Goal: Check status

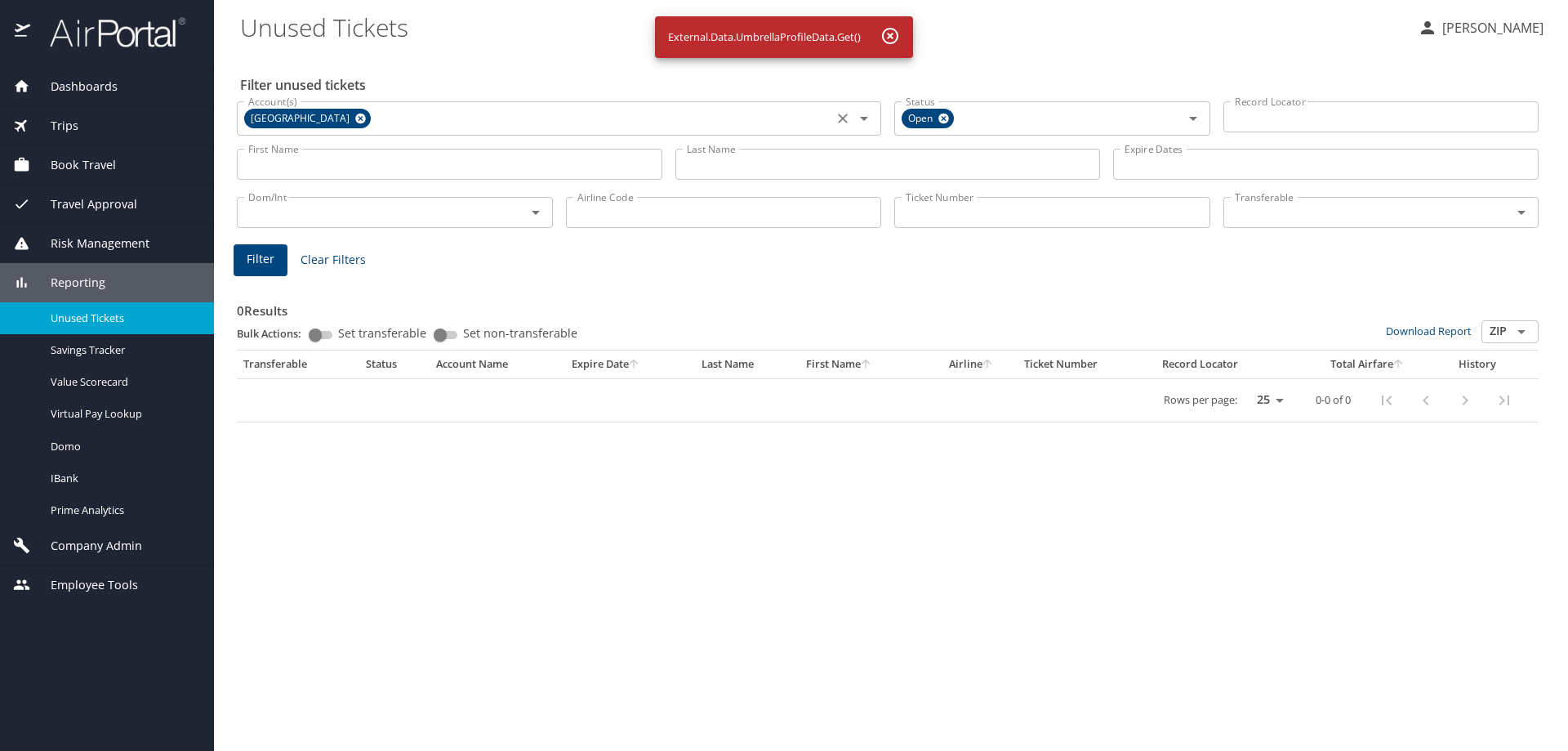
click at [367, 118] on icon at bounding box center [360, 119] width 12 height 18
click at [705, 170] on input "Last Name" at bounding box center [888, 165] width 425 height 31
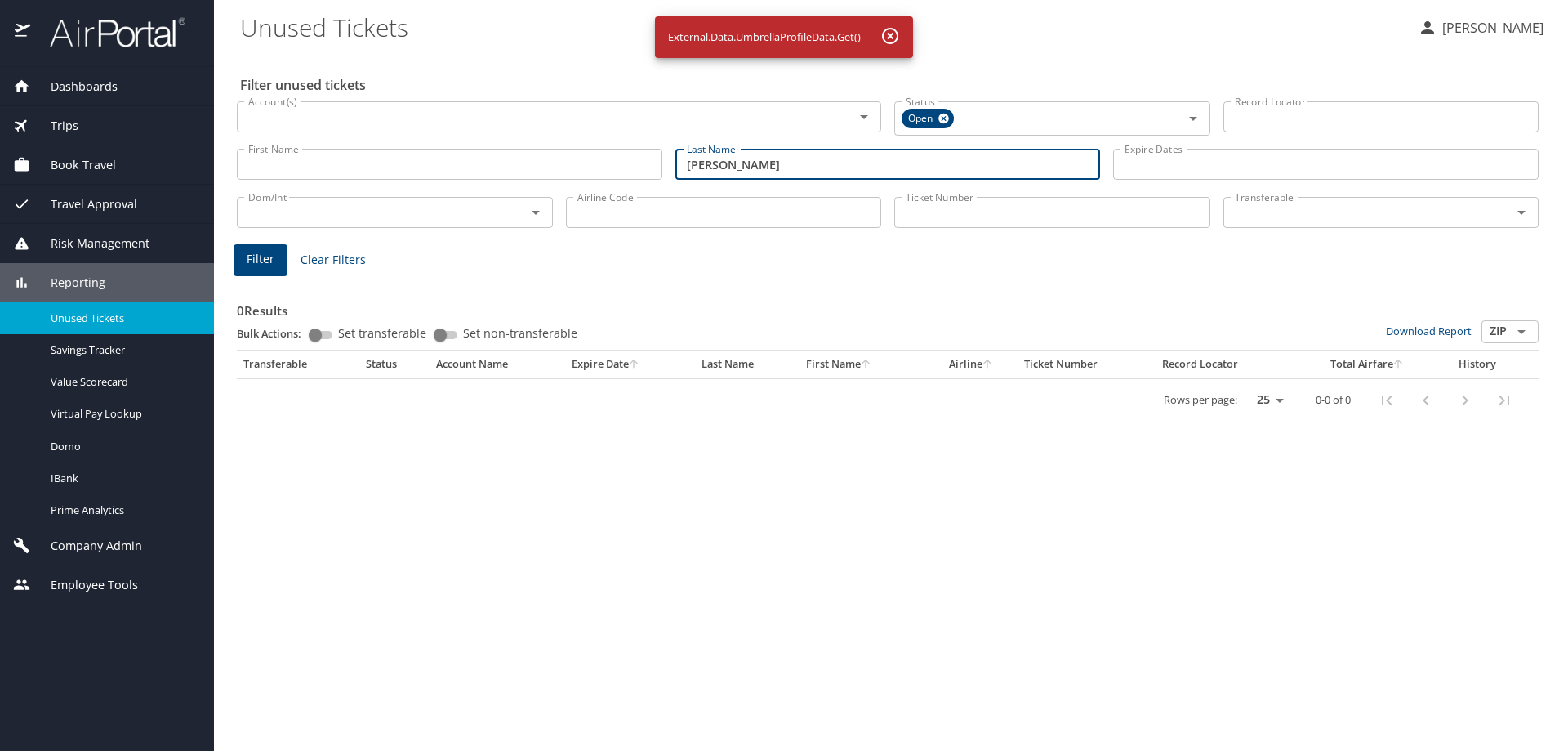
type input "[PERSON_NAME]"
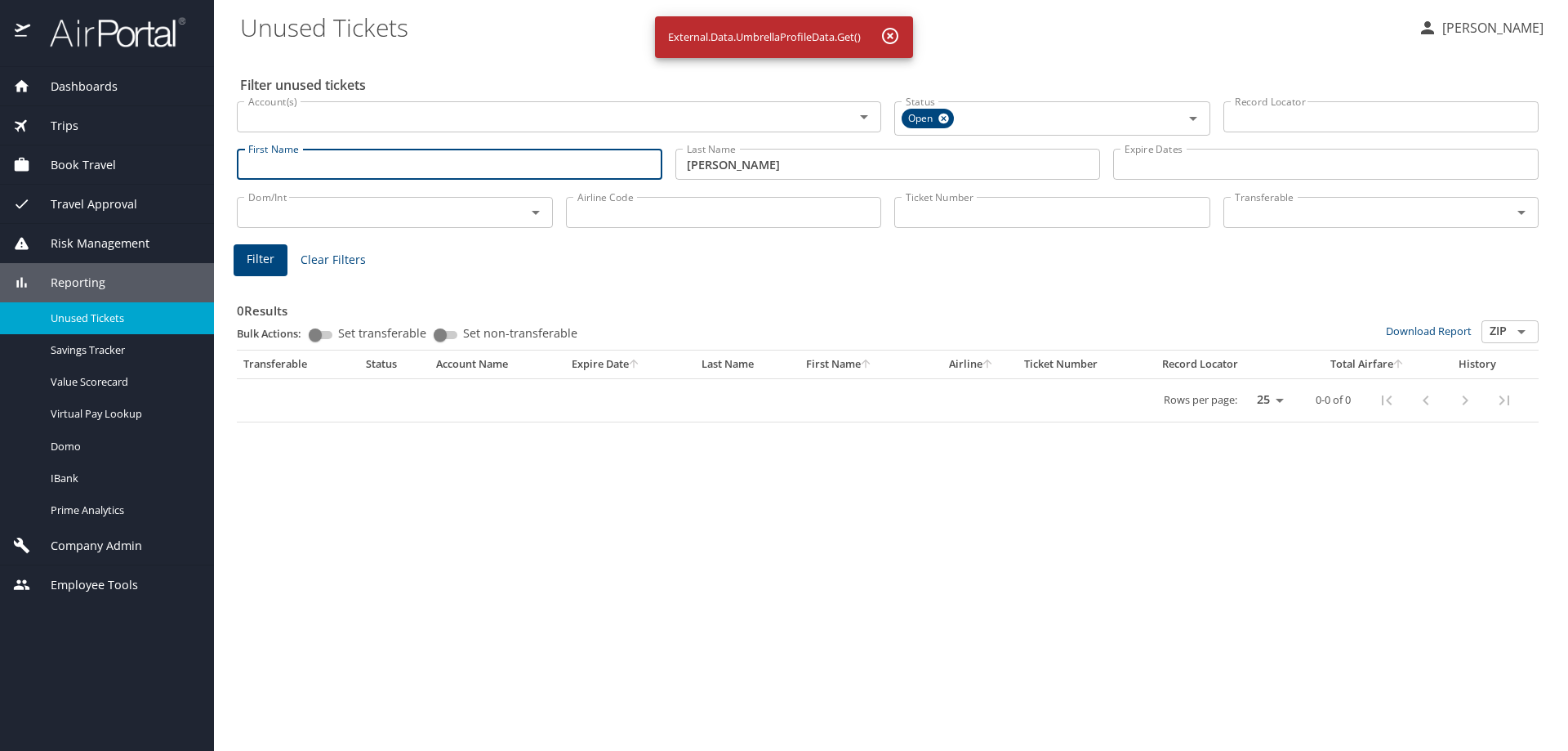
click at [581, 164] on input "First Name" at bounding box center [449, 165] width 425 height 31
type input "[PERSON_NAME]"
click at [265, 257] on span "Filter" at bounding box center [260, 260] width 28 height 20
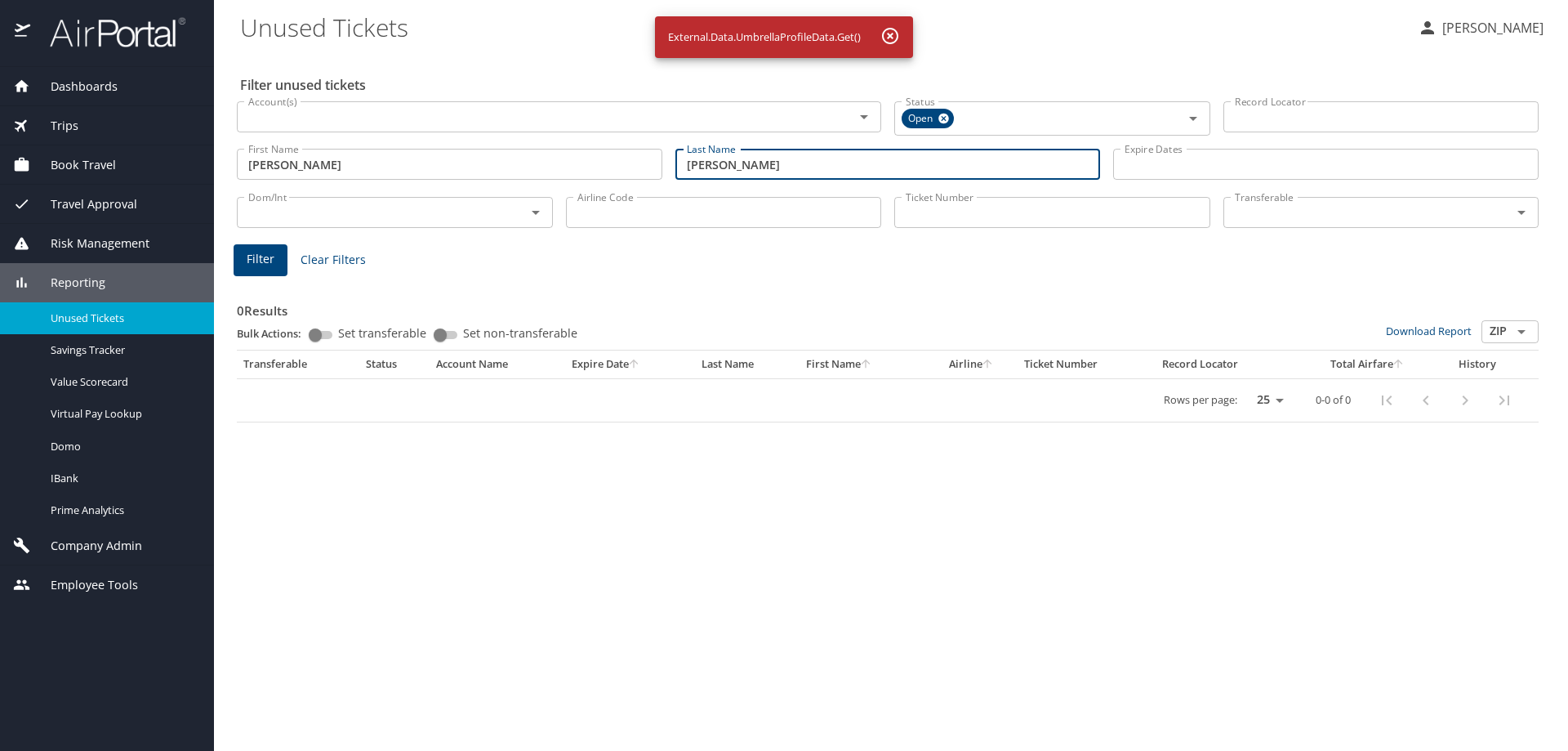
click at [779, 168] on input "[PERSON_NAME]" at bounding box center [888, 165] width 425 height 31
type input "a"
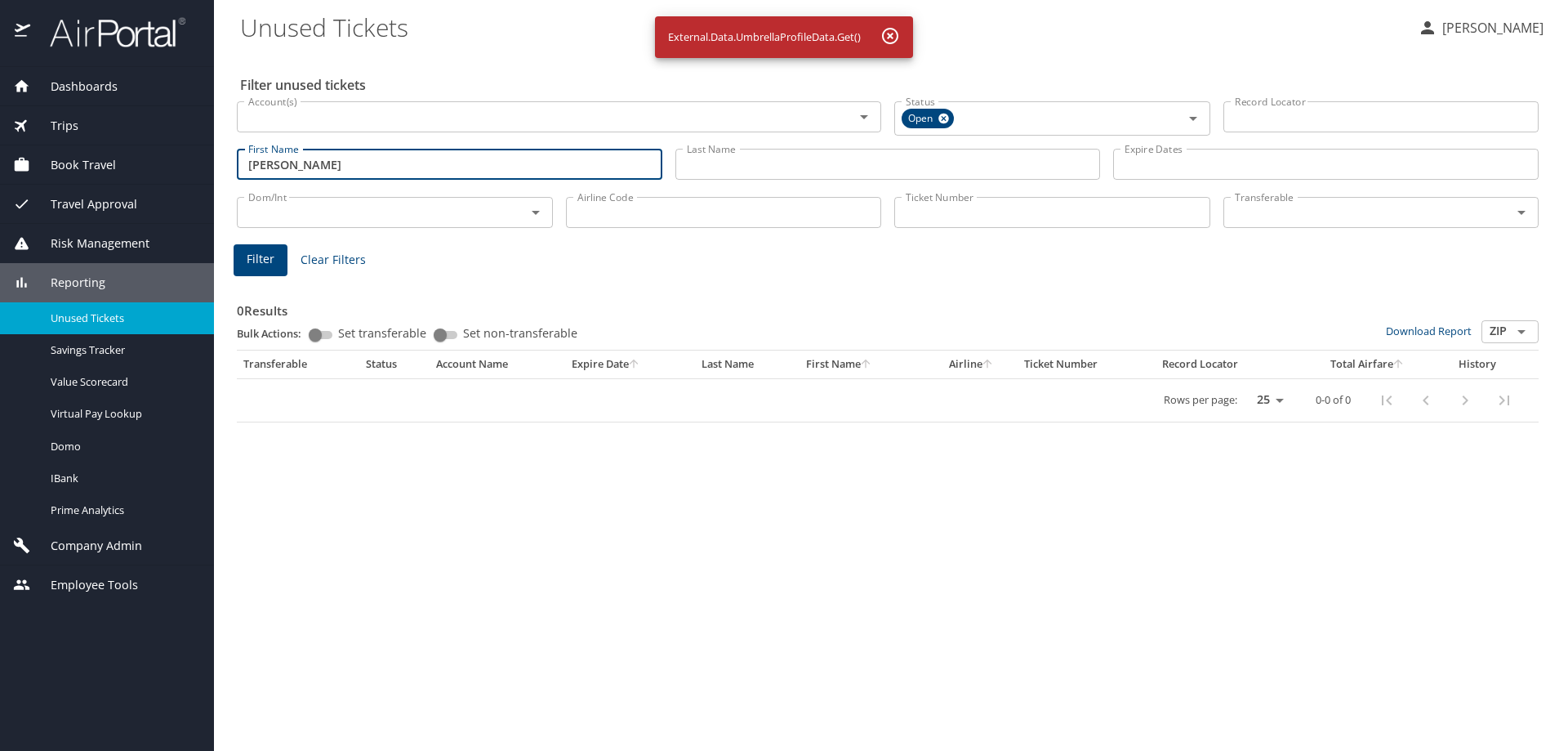
drag, startPoint x: 442, startPoint y: 160, endPoint x: 244, endPoint y: 149, distance: 198.3
click at [238, 147] on div "First Name [PERSON_NAME] First Name" at bounding box center [449, 162] width 425 height 40
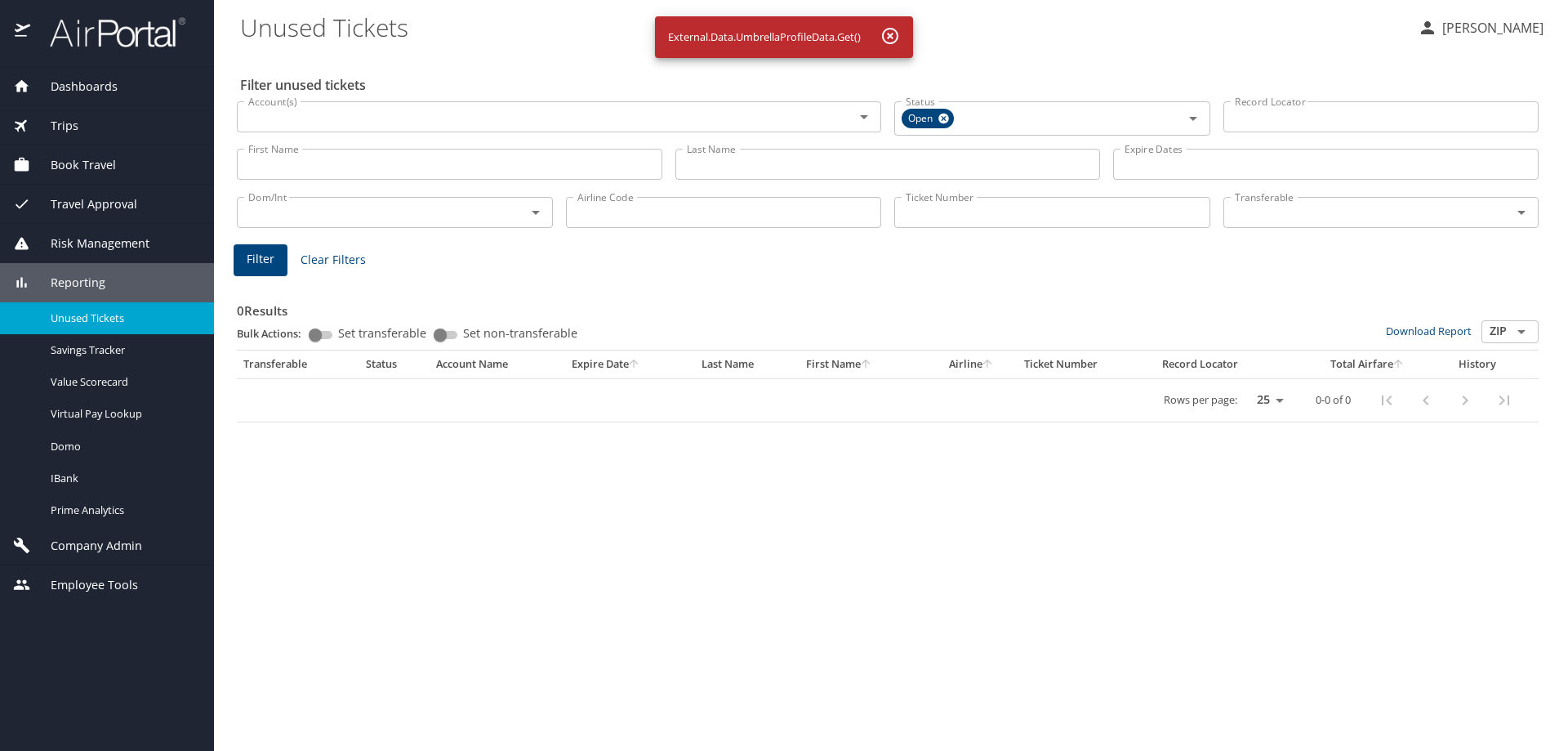
click at [922, 215] on input "Ticket Number" at bounding box center [1053, 213] width 317 height 31
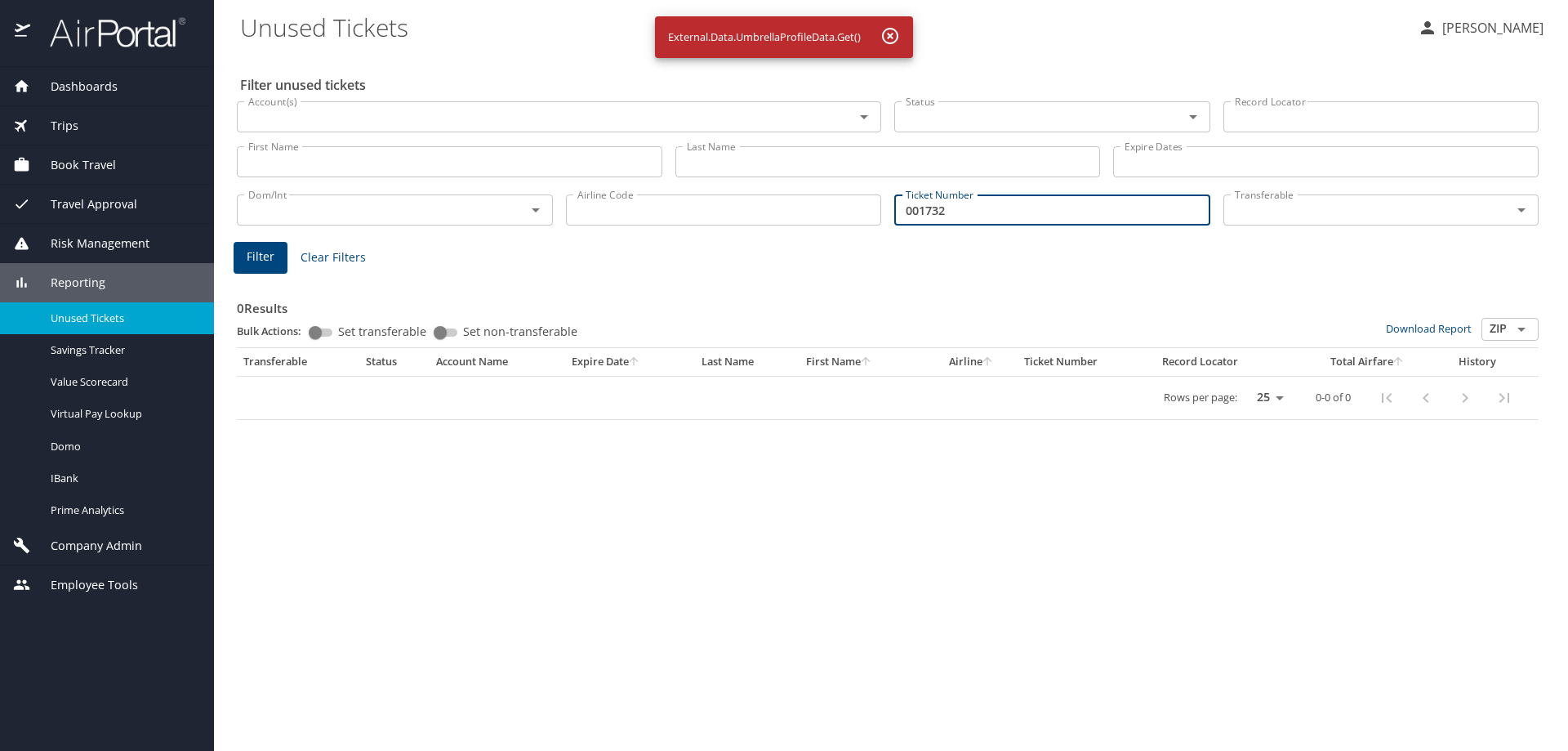
click at [977, 210] on input "001732" at bounding box center [1053, 210] width 317 height 31
type input "0"
click at [904, 204] on input "7232800948" at bounding box center [1053, 210] width 317 height 31
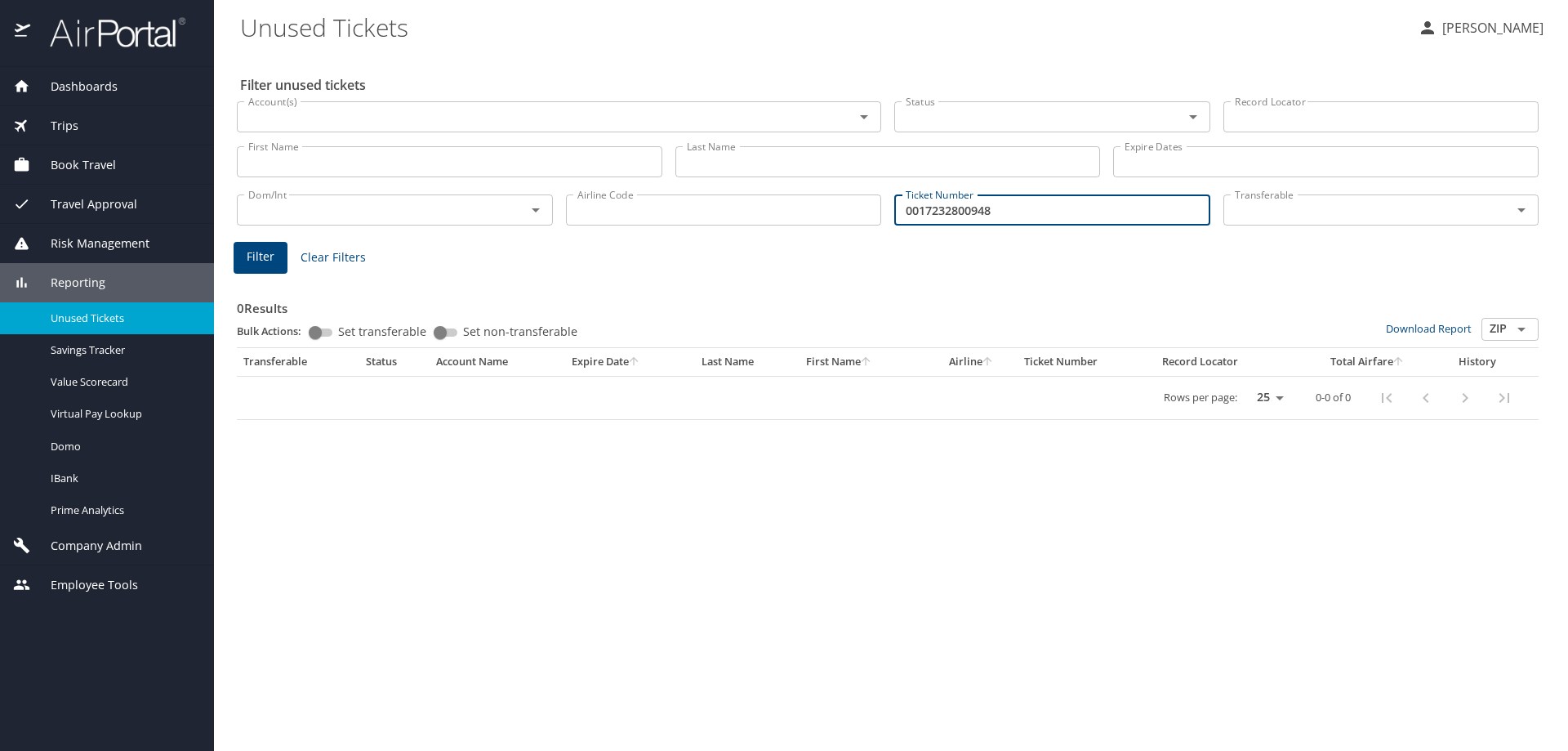
type input "0017232800948"
click at [292, 251] on div "Filter Clear Filters" at bounding box center [888, 258] width 1309 height 32
click at [272, 254] on span "Filter" at bounding box center [260, 257] width 28 height 20
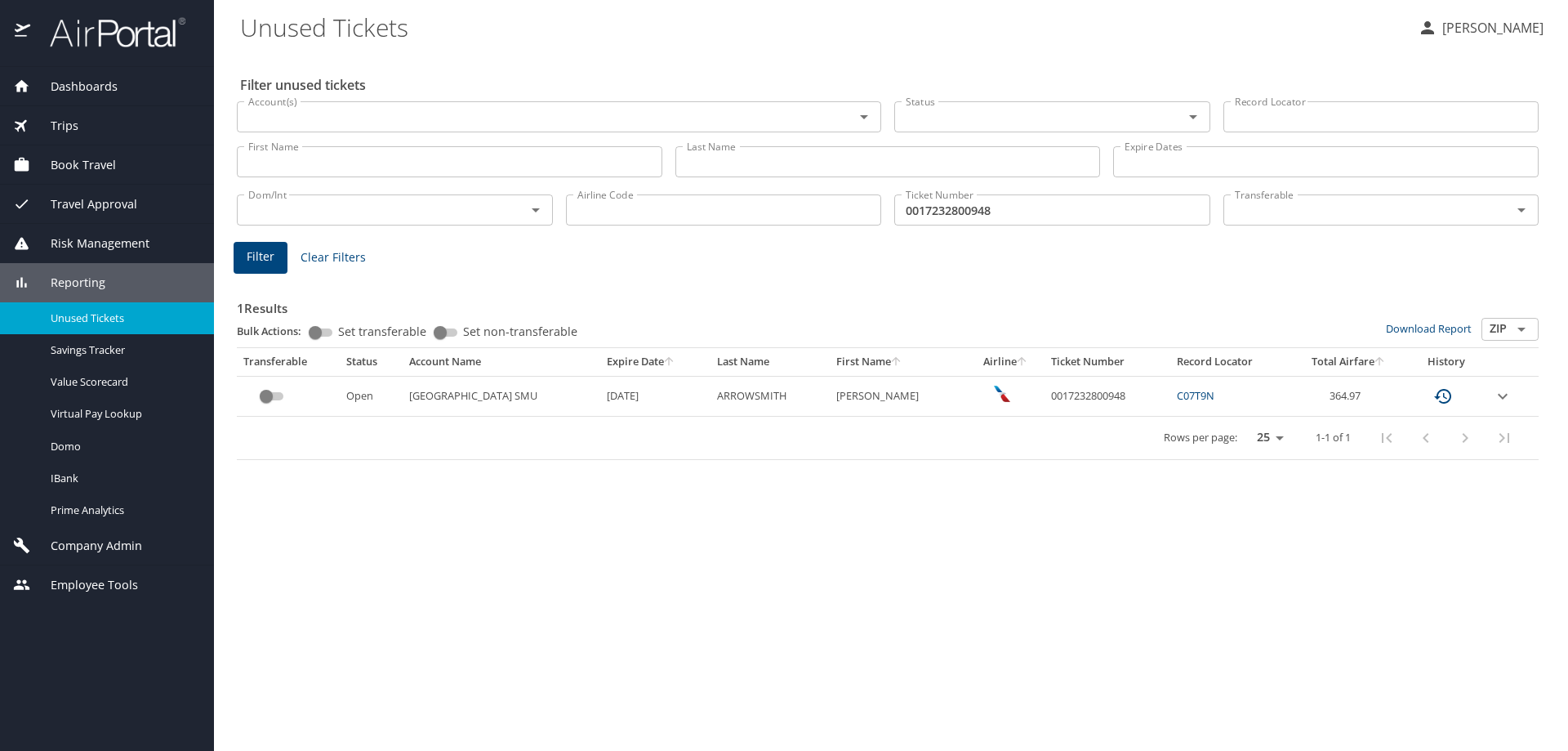
drag, startPoint x: 1022, startPoint y: 502, endPoint x: 1101, endPoint y: 440, distance: 100.4
click at [1029, 498] on div "Filter unused tickets Account(s) Account(s) Status Status Record Locator Record…" at bounding box center [891, 401] width 1302 height 699
drag, startPoint x: 1067, startPoint y: 397, endPoint x: 1145, endPoint y: 382, distance: 79.4
click at [1145, 382] on td "0017232800948" at bounding box center [1107, 395] width 126 height 40
copy td "0017232800948"
